Goal: Task Accomplishment & Management: Manage account settings

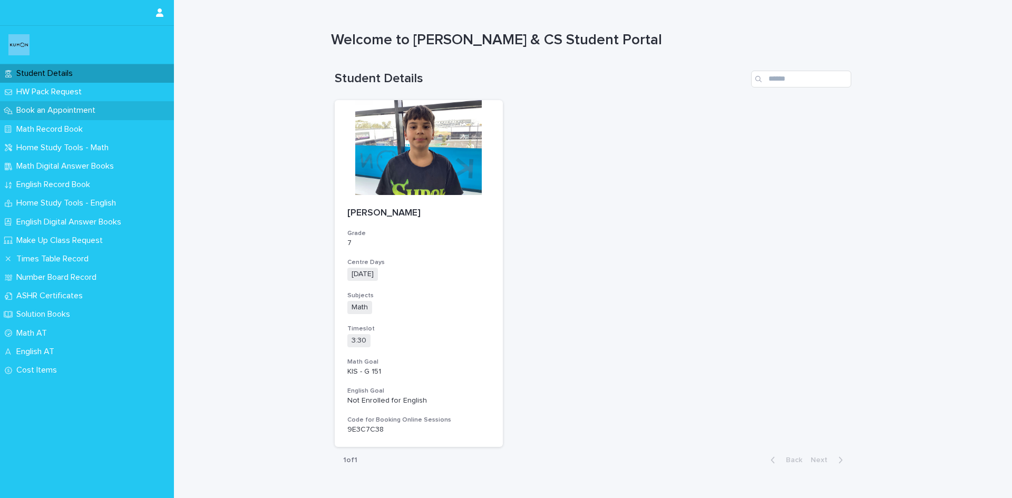
click at [53, 110] on p "Book an Appointment" at bounding box center [58, 110] width 92 height 10
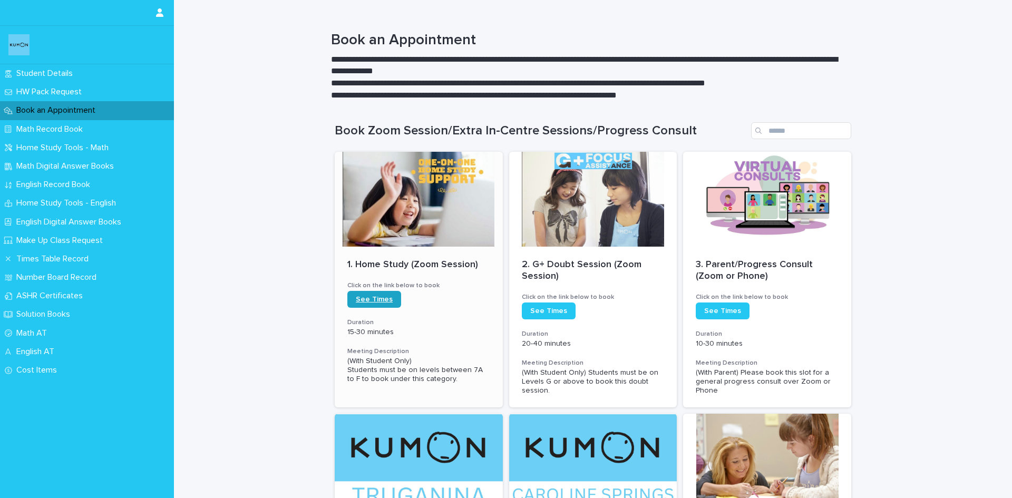
click at [367, 299] on span "See Times" at bounding box center [374, 299] width 37 height 7
click at [39, 69] on p "Student Details" at bounding box center [46, 74] width 69 height 10
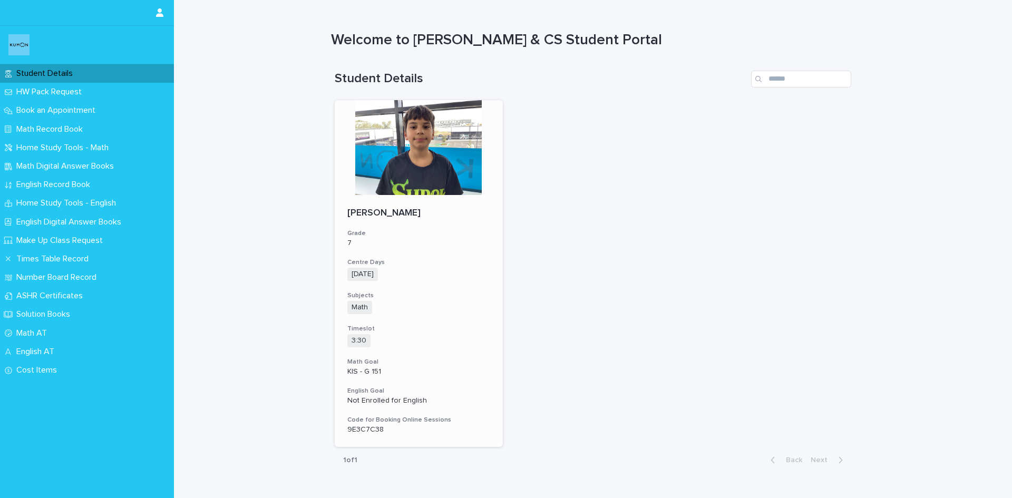
click at [356, 429] on p "9E3C7C38" at bounding box center [418, 429] width 143 height 9
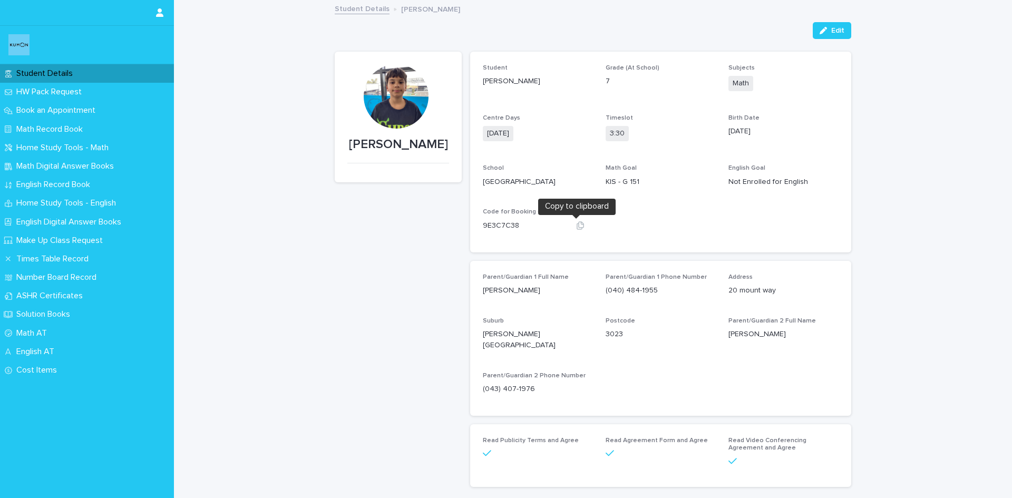
click at [576, 226] on icon "button" at bounding box center [580, 225] width 8 height 8
